Goal: Navigation & Orientation: Locate item on page

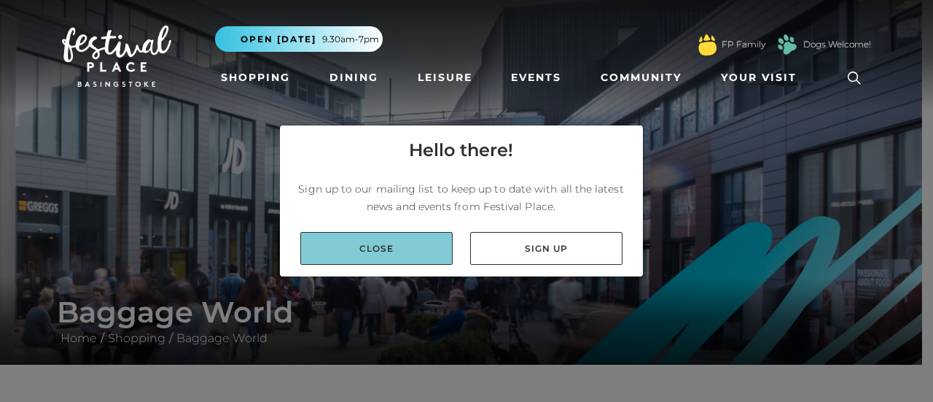
click at [397, 246] on link "Close" at bounding box center [376, 248] width 152 height 33
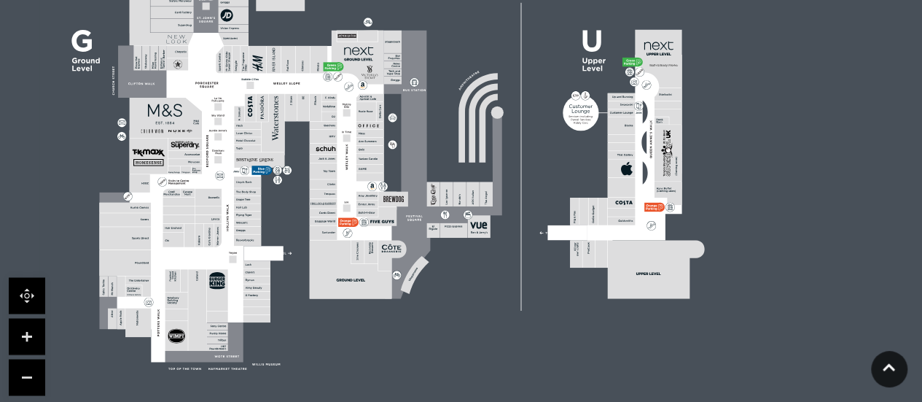
scroll to position [1078, 0]
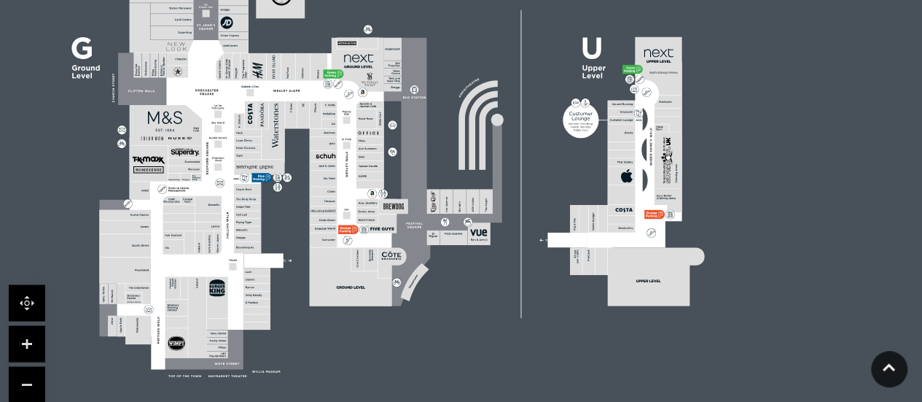
click at [31, 325] on link at bounding box center [27, 343] width 36 height 36
click at [351, 225] on icon at bounding box center [353, 229] width 9 height 9
click at [322, 225] on rect at bounding box center [324, 229] width 28 height 8
click at [24, 325] on link at bounding box center [27, 343] width 36 height 36
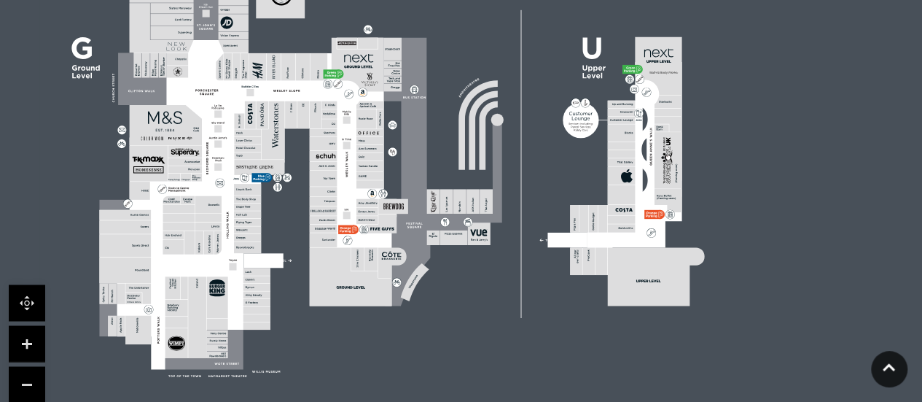
click at [24, 325] on link at bounding box center [27, 343] width 36 height 36
click at [327, 225] on rect at bounding box center [324, 229] width 28 height 8
